Goal: Transaction & Acquisition: Purchase product/service

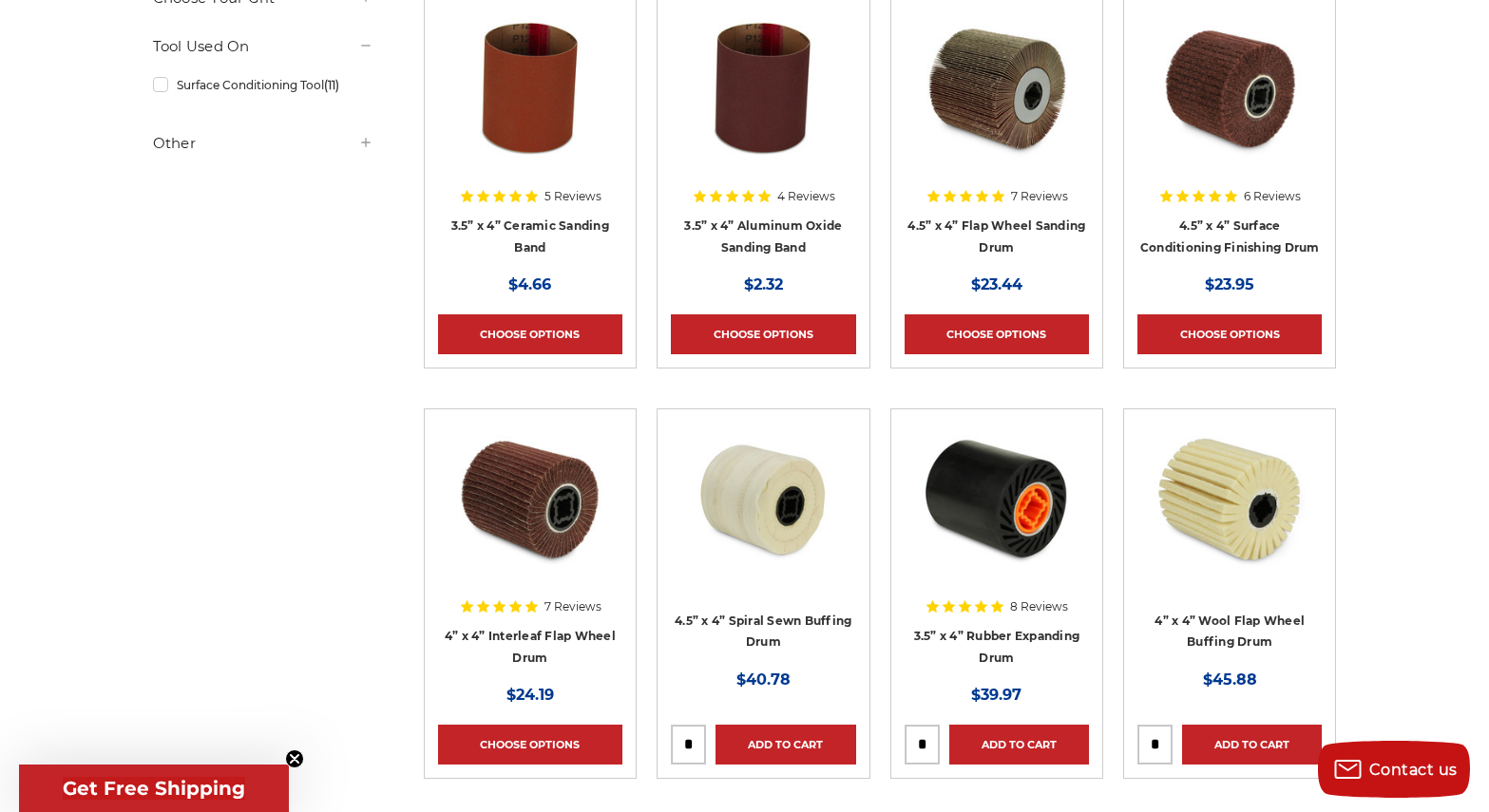
scroll to position [1021, 0]
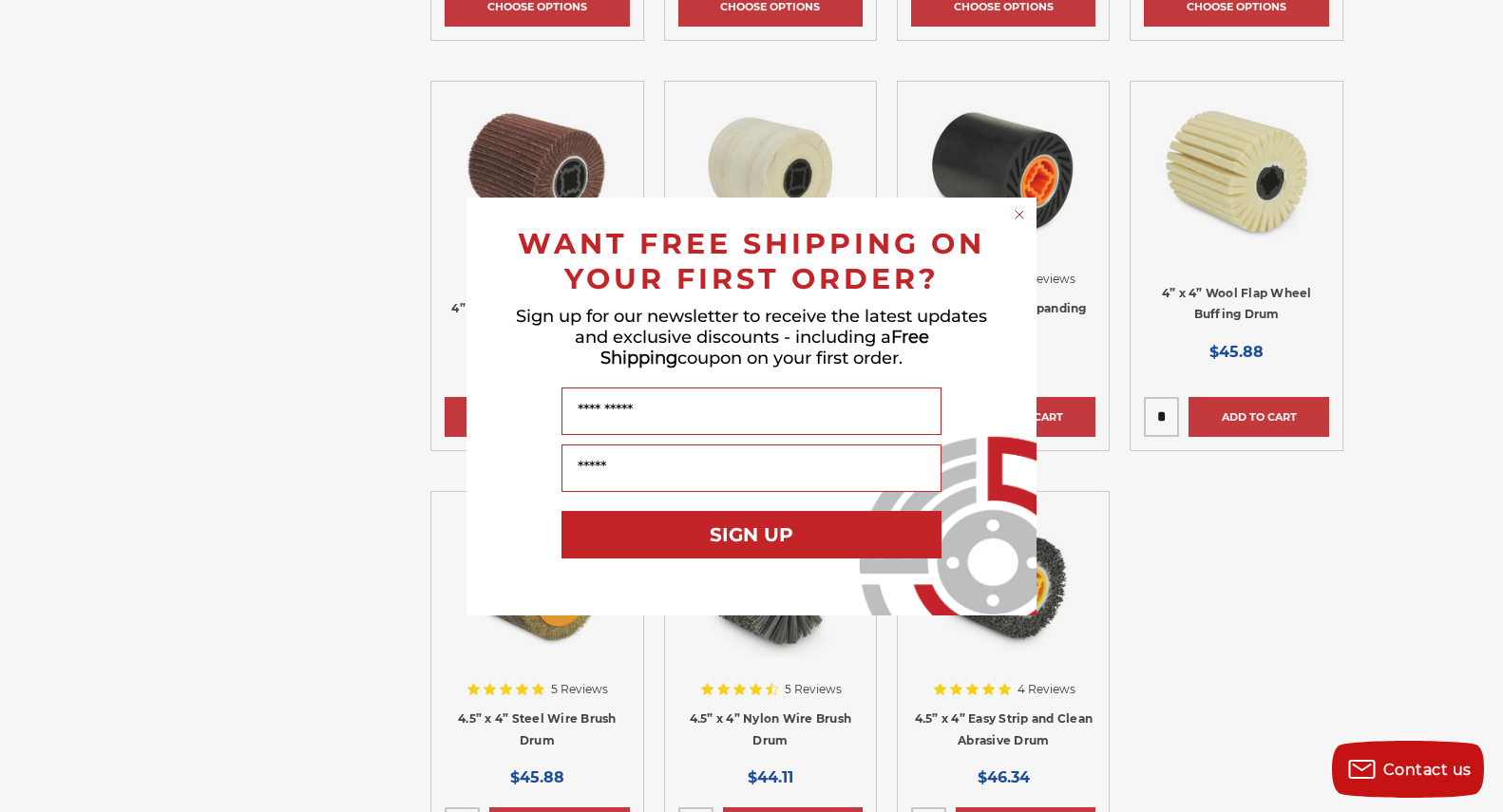
click at [1021, 212] on circle "Close dialog" at bounding box center [1020, 214] width 18 height 18
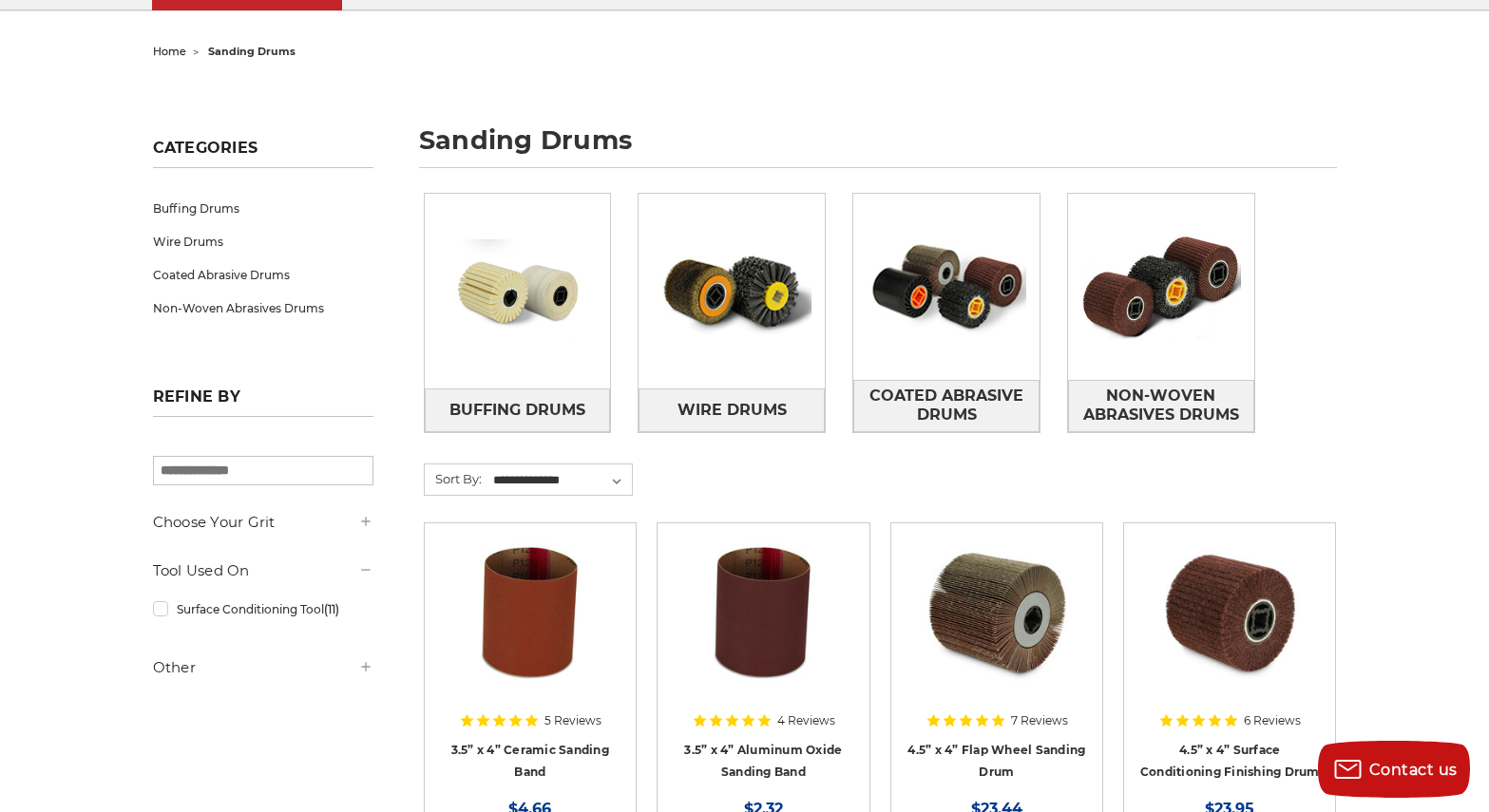
scroll to position [0, 0]
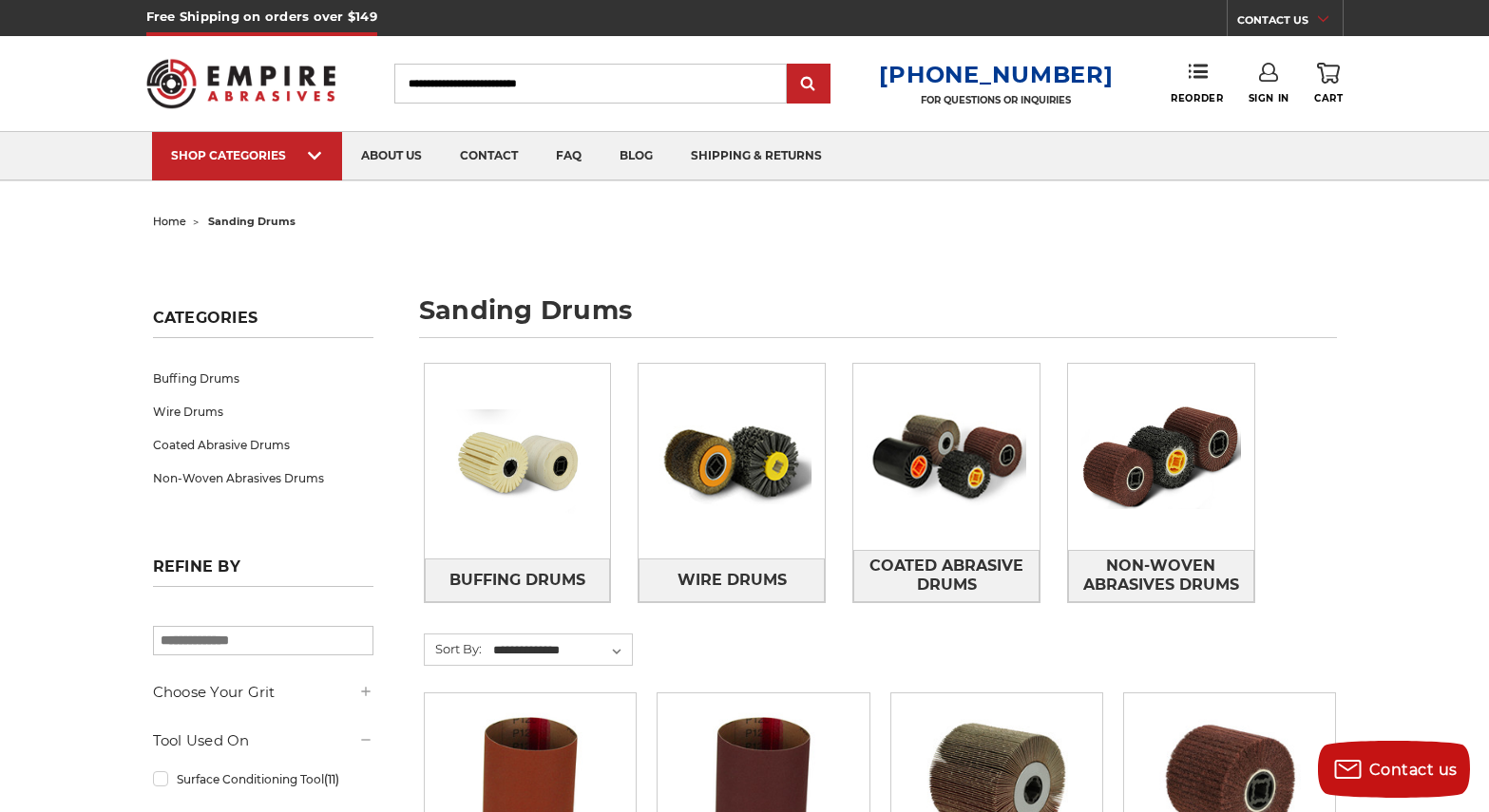
click at [508, 89] on input "Search" at bounding box center [590, 84] width 392 height 40
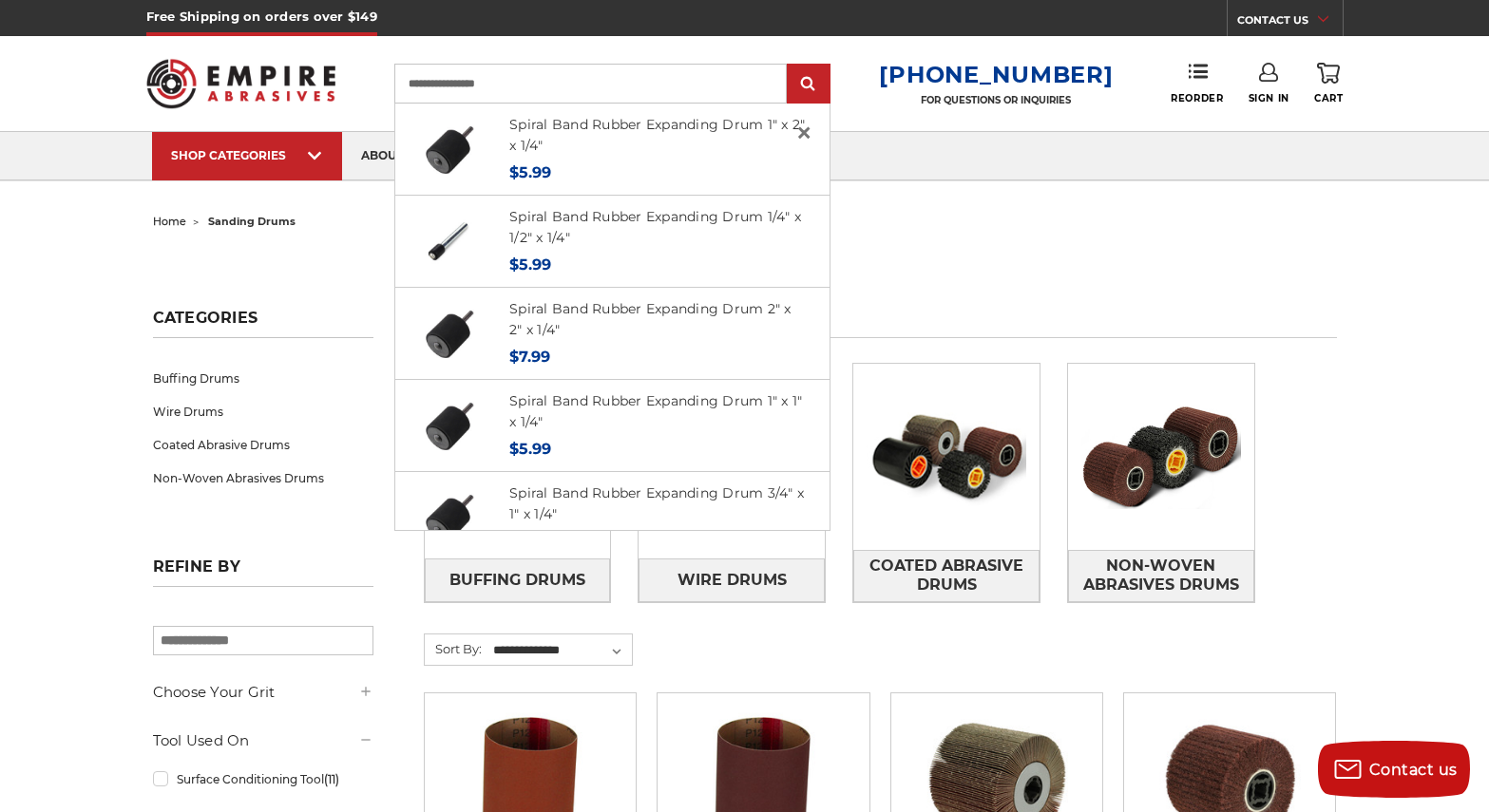
type input "**********"
click at [789, 66] on input "submit" at bounding box center [808, 85] width 38 height 38
